Goal: Communication & Community: Answer question/provide support

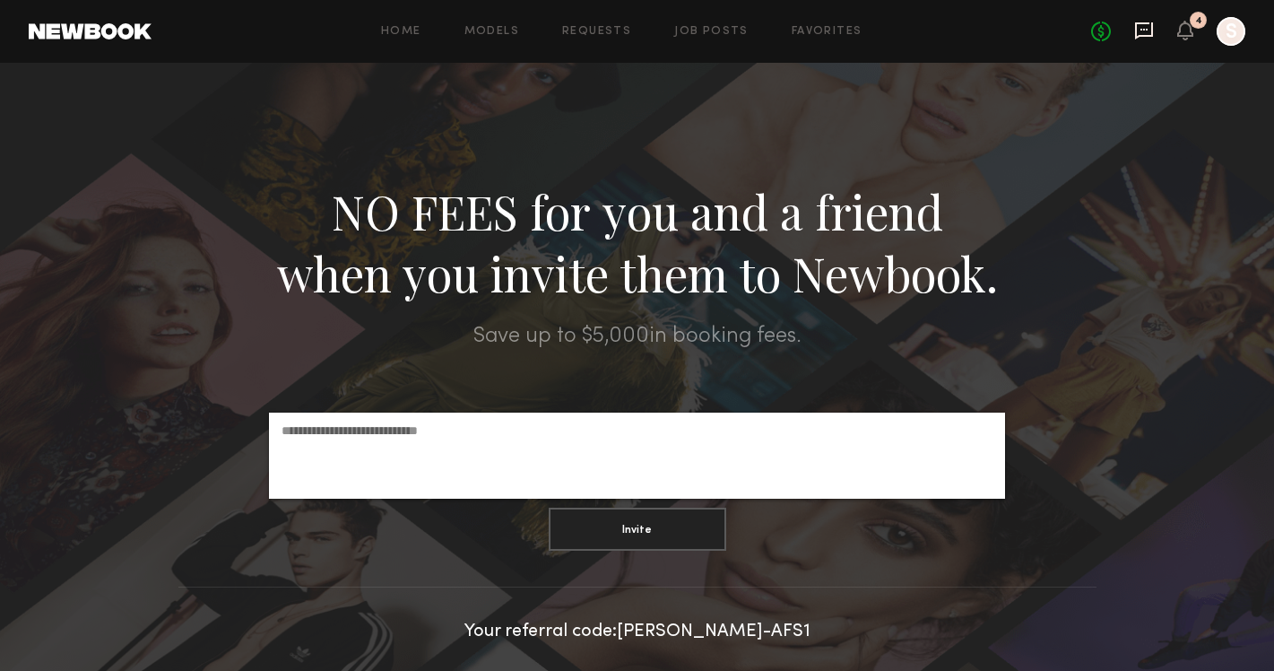
click at [1142, 30] on icon at bounding box center [1145, 31] width 20 height 20
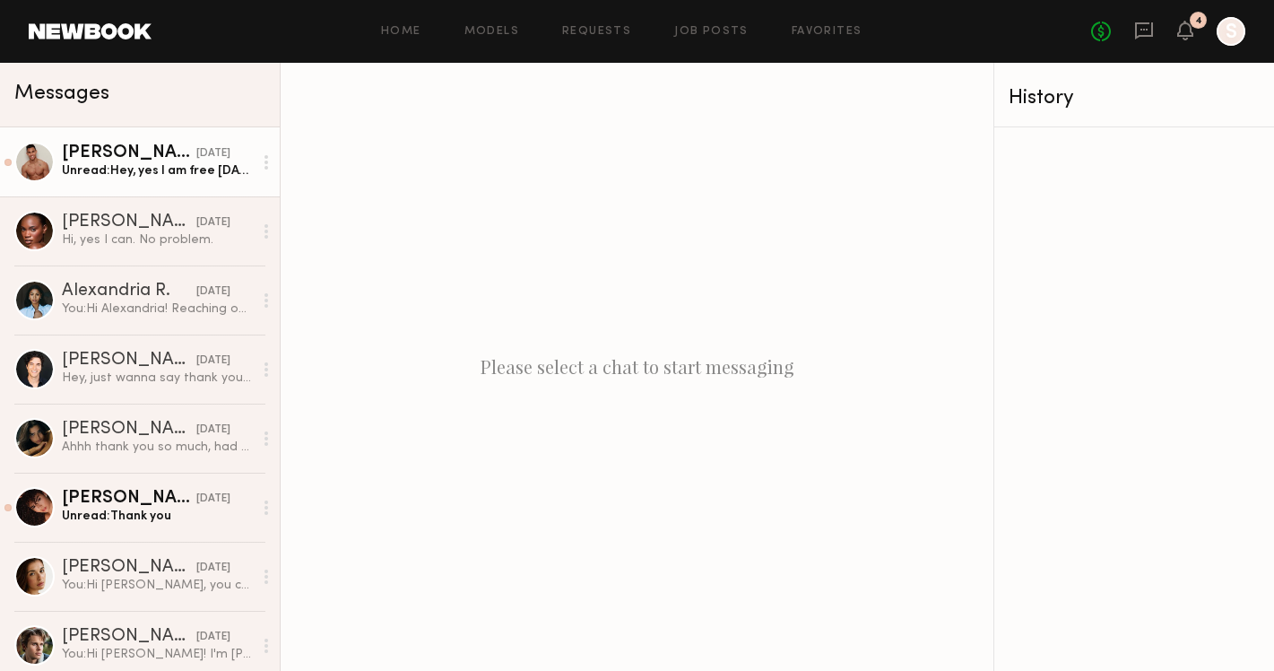
click at [167, 178] on div "Unread: Hey, yes I am free [DATE]! Thank you so much for keeping me in mind. Wh…" at bounding box center [157, 170] width 191 height 17
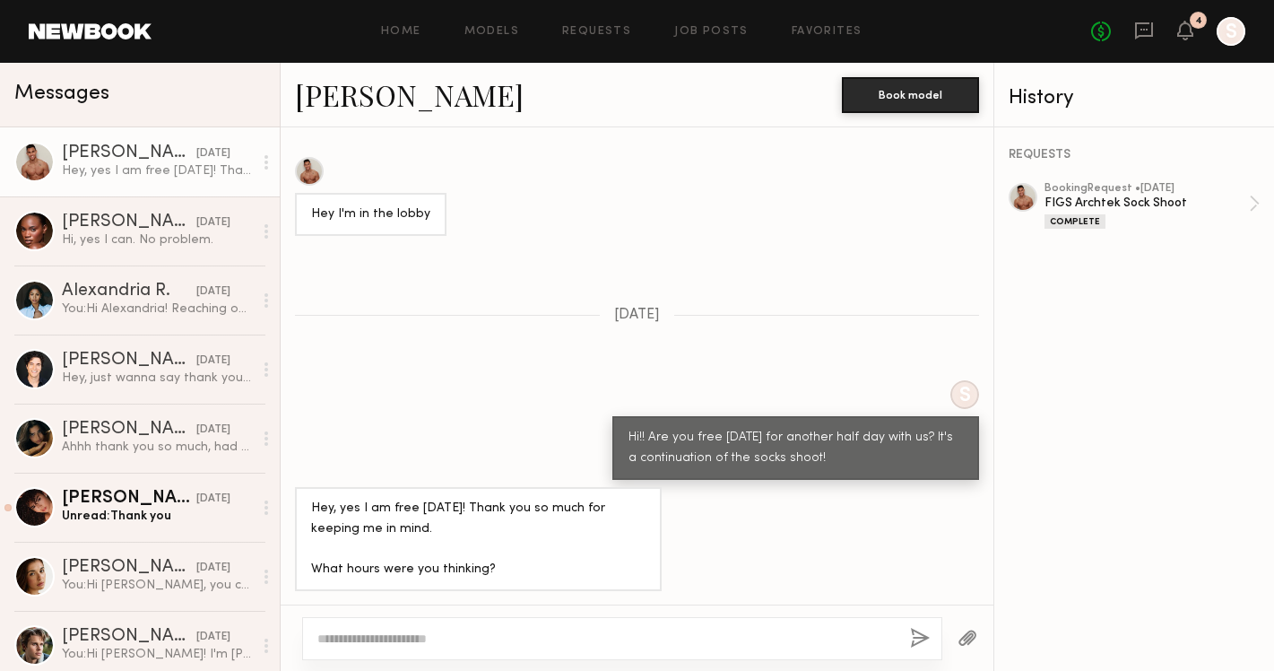
scroll to position [1461, 0]
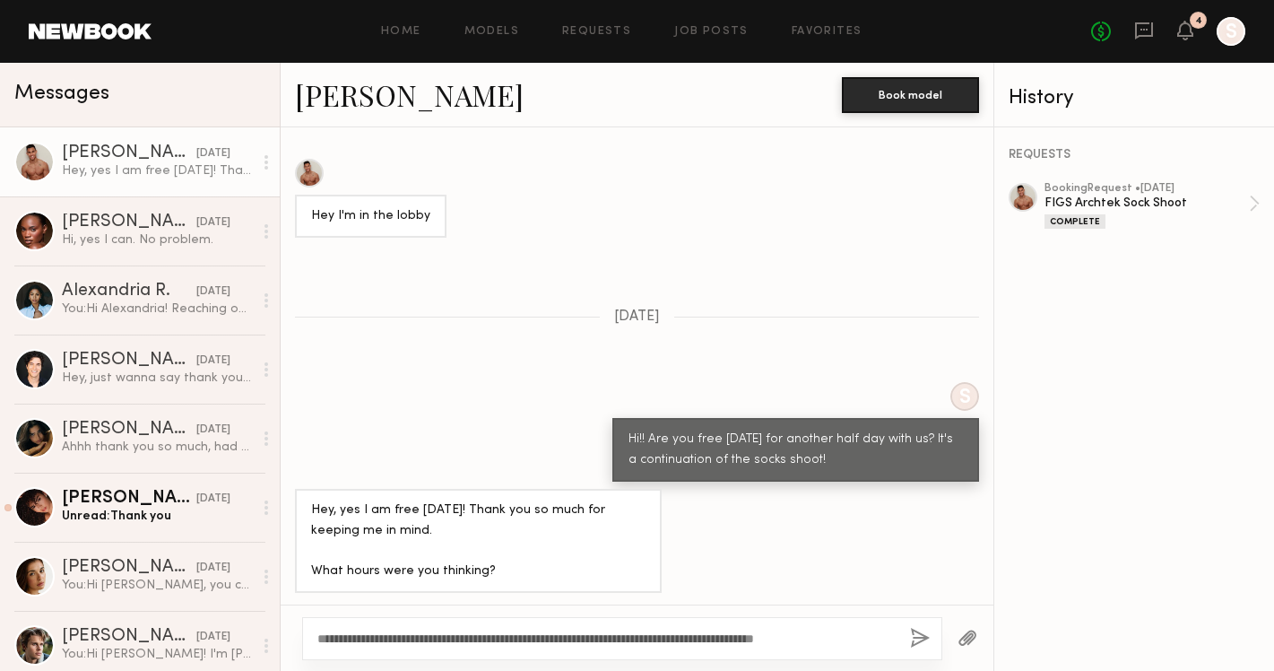
type textarea "**********"
click at [918, 639] on button "button" at bounding box center [920, 639] width 20 height 22
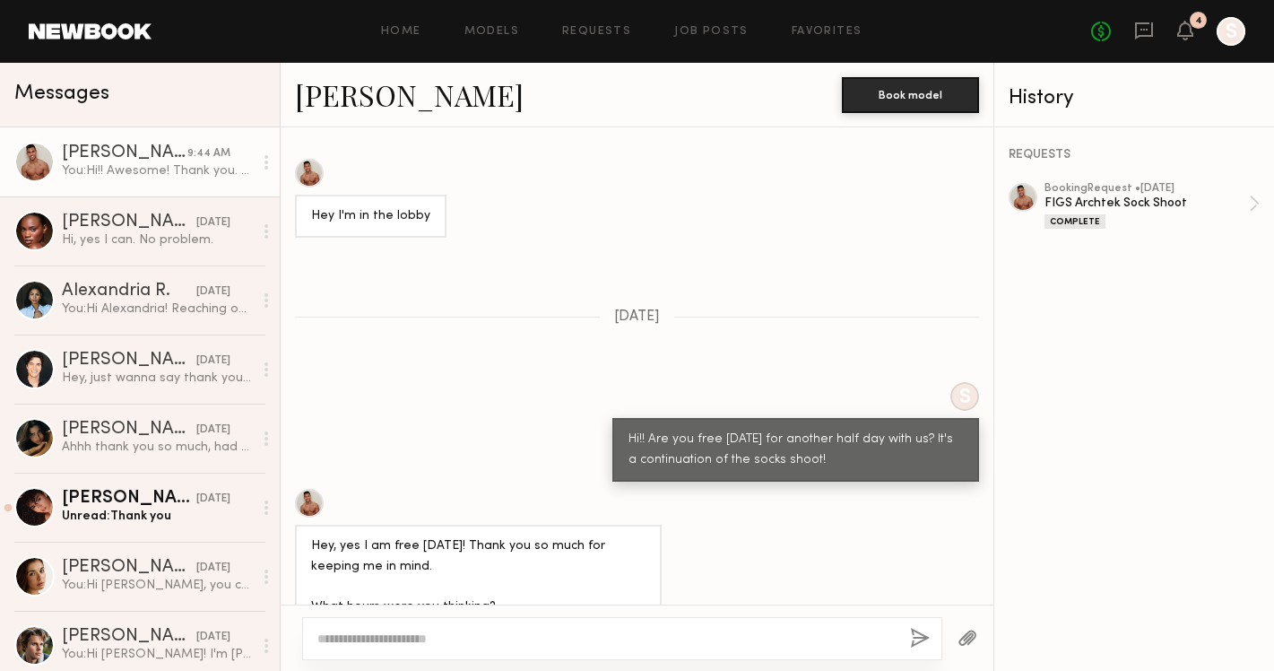
scroll to position [1840, 0]
